Goal: Task Accomplishment & Management: Manage account settings

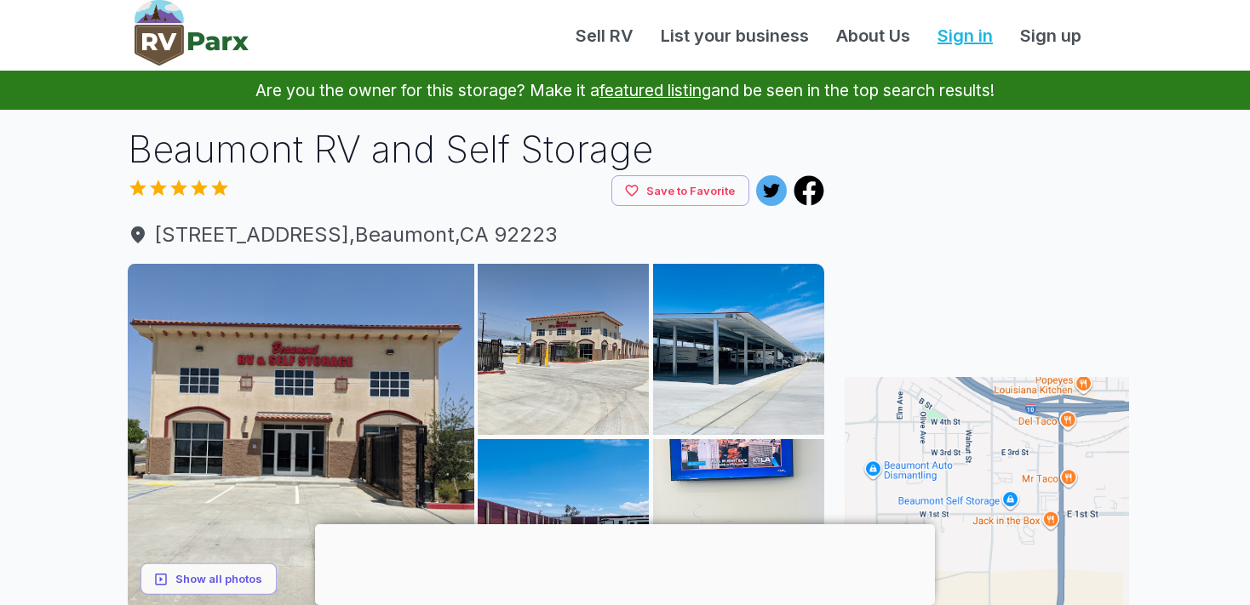
click at [962, 37] on link "Sign in" at bounding box center [965, 36] width 83 height 26
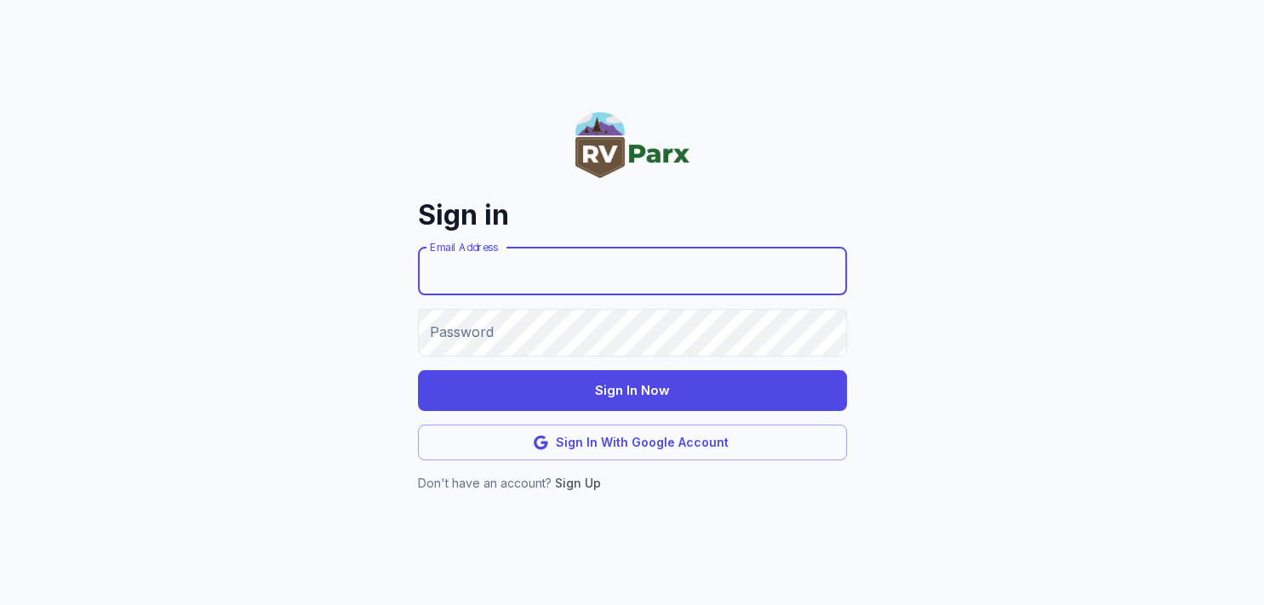
click at [544, 273] on input "Email Address" at bounding box center [632, 272] width 429 height 48
type input "**********"
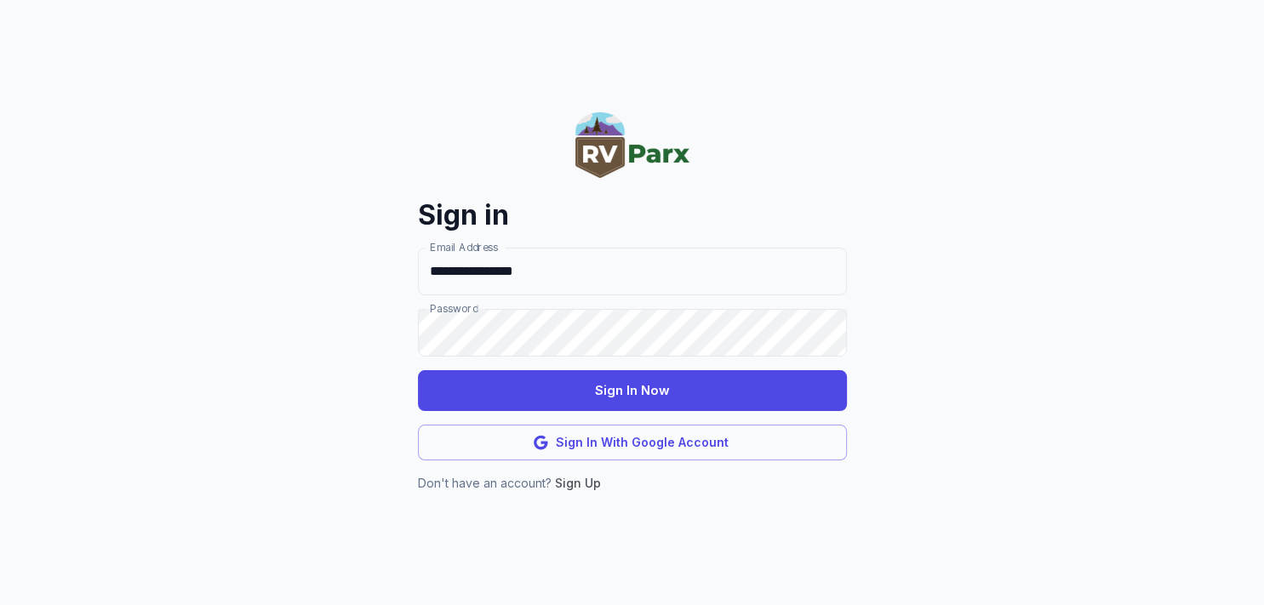
click at [648, 392] on button "Sign In Now" at bounding box center [632, 390] width 429 height 41
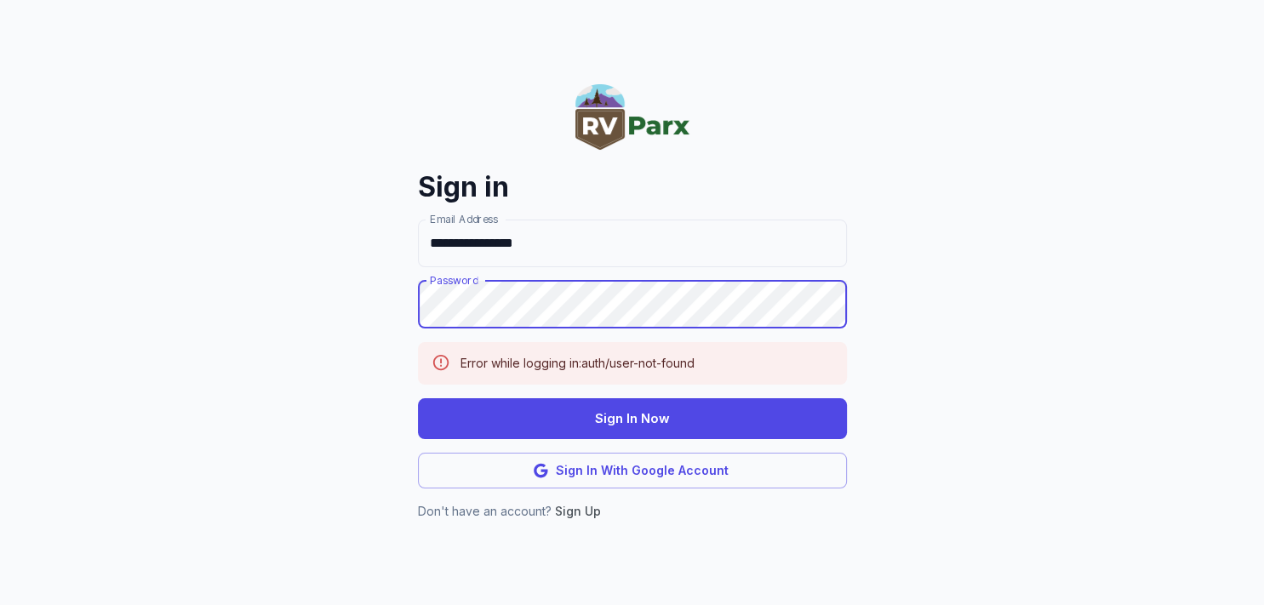
click at [626, 418] on button "Sign In Now" at bounding box center [632, 418] width 429 height 41
click at [637, 409] on button "Sign In Now" at bounding box center [632, 418] width 429 height 41
